Goal: Information Seeking & Learning: Learn about a topic

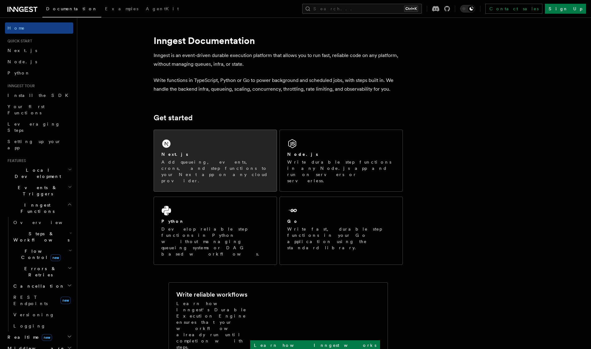
click at [195, 160] on p "Add queueing, events, crons, and step functions to your Next app on any cloud p…" at bounding box center [215, 171] width 108 height 25
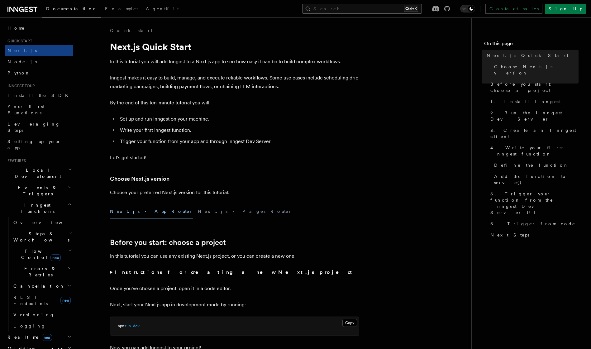
click at [381, 11] on button "Search... Ctrl+K" at bounding box center [362, 9] width 120 height 10
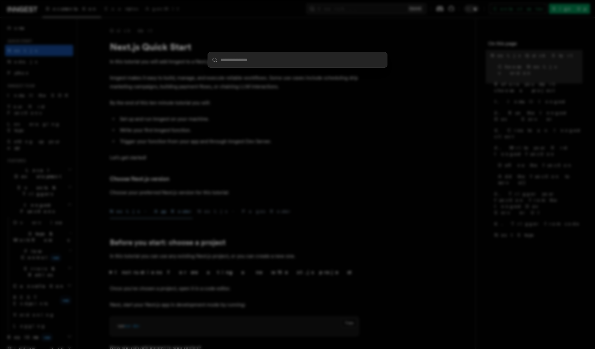
type input "*"
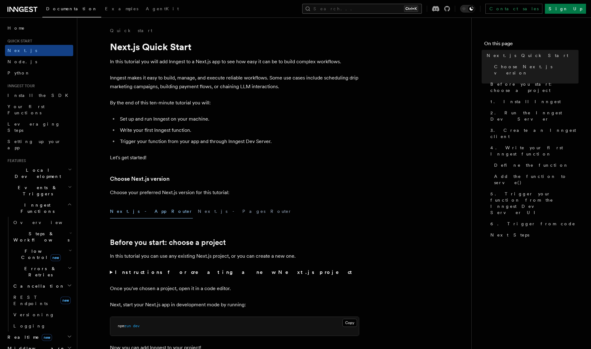
click at [371, 9] on button "Search... Ctrl+K" at bounding box center [362, 9] width 120 height 10
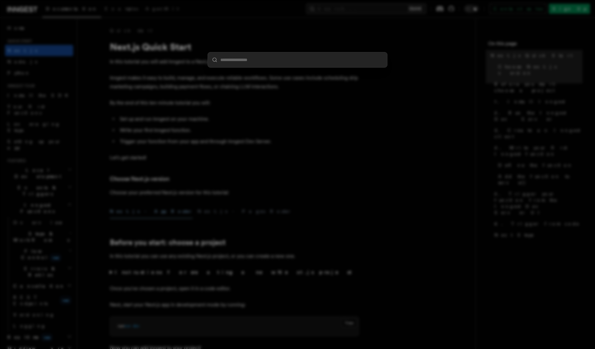
type input "*"
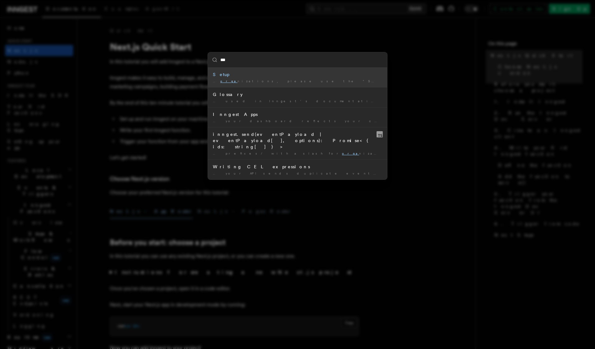
type input "****"
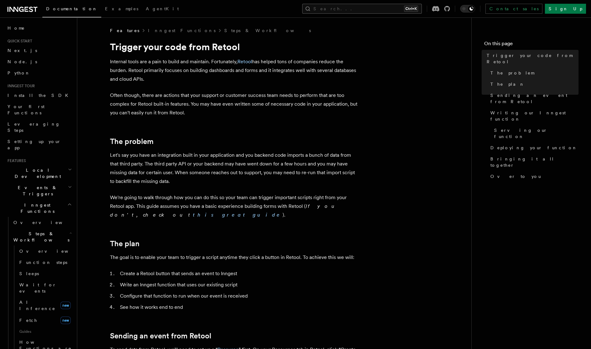
click at [371, 11] on button "Search... Ctrl+K" at bounding box center [362, 9] width 120 height 10
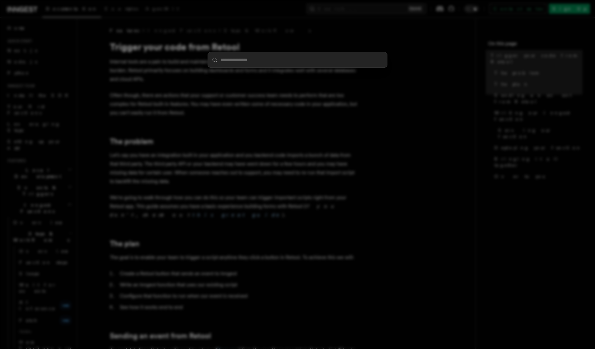
type input "*"
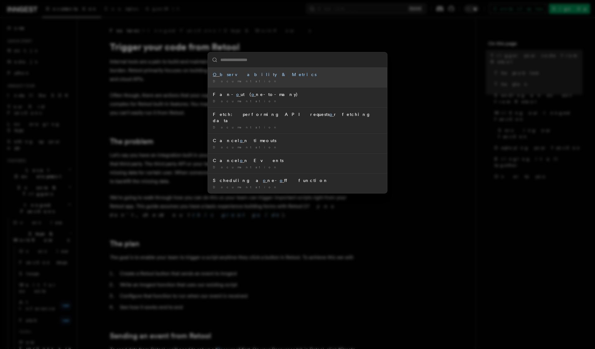
type input "*"
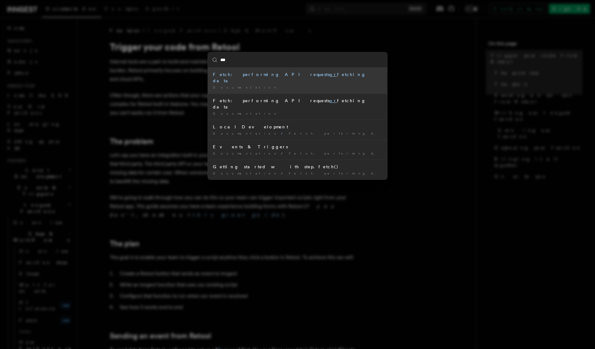
type input "****"
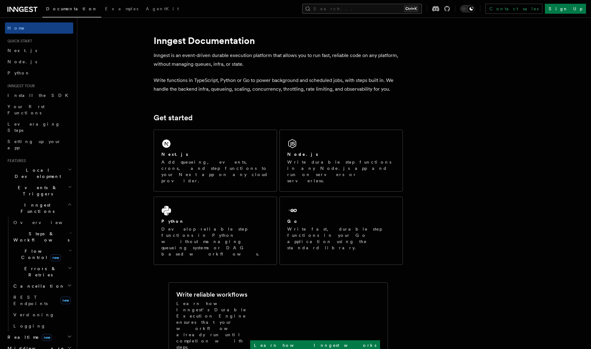
click at [376, 6] on button "Search... Ctrl+K" at bounding box center [362, 9] width 120 height 10
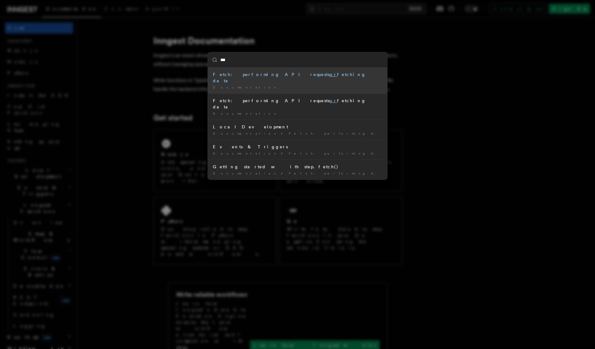
type input "****"
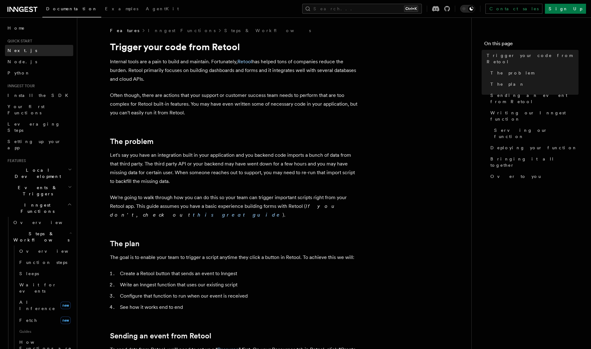
click at [13, 50] on span "Next.js" at bounding box center [22, 50] width 30 height 5
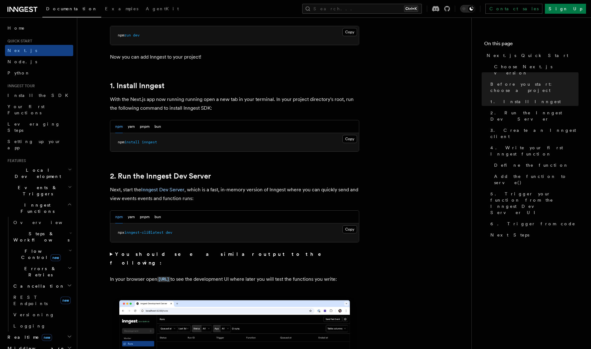
scroll to position [436, 0]
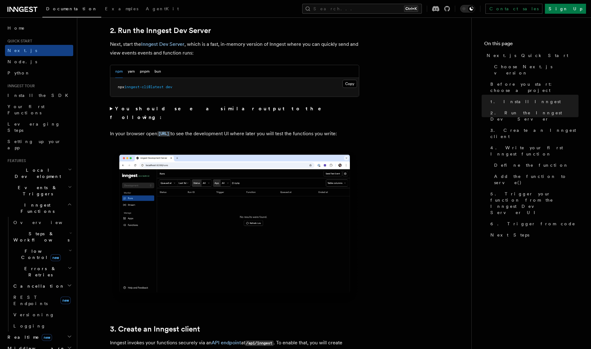
drag, startPoint x: 207, startPoint y: 125, endPoint x: 155, endPoint y: 126, distance: 52.0
click at [155, 129] on p "In your browser open http://localhost:8288 to see the development UI where late…" at bounding box center [234, 133] width 249 height 9
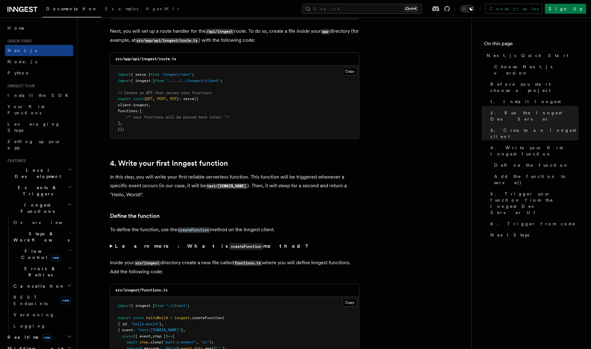
scroll to position [1017, 0]
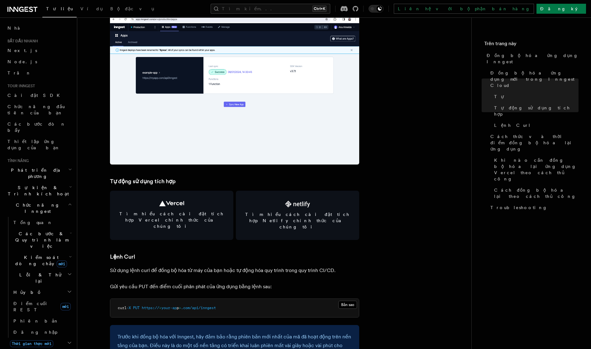
scroll to position [872, 0]
